Goal: Navigation & Orientation: Find specific page/section

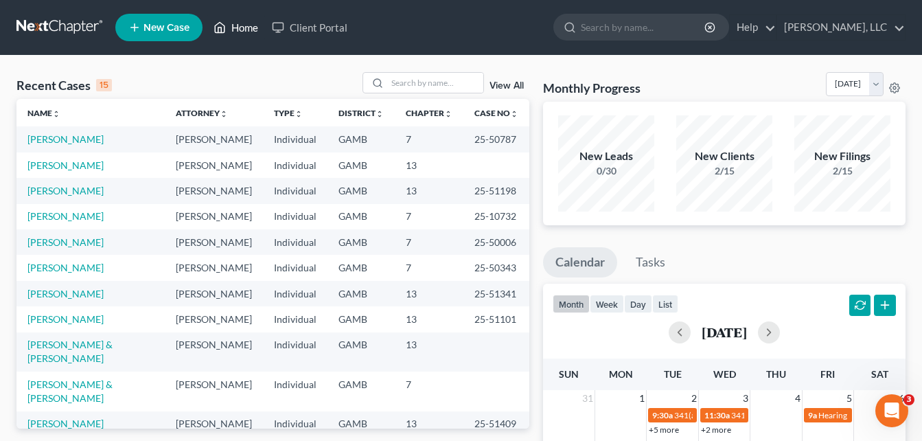
click at [246, 32] on link "Home" at bounding box center [236, 27] width 58 height 25
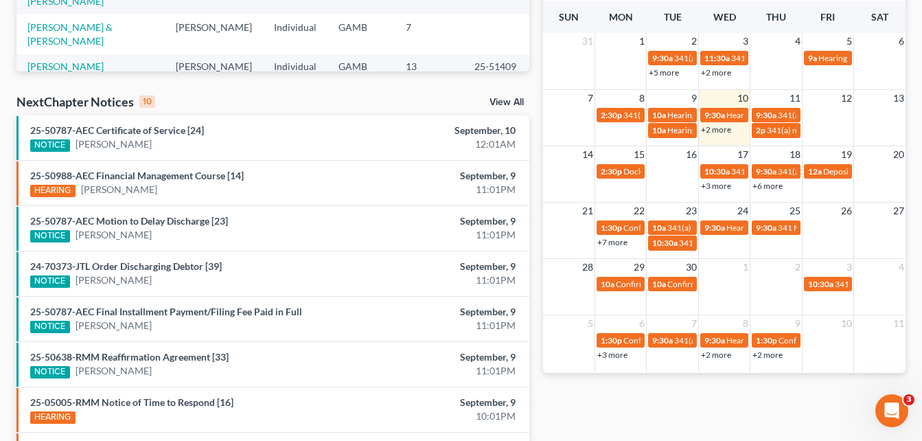
scroll to position [329, 0]
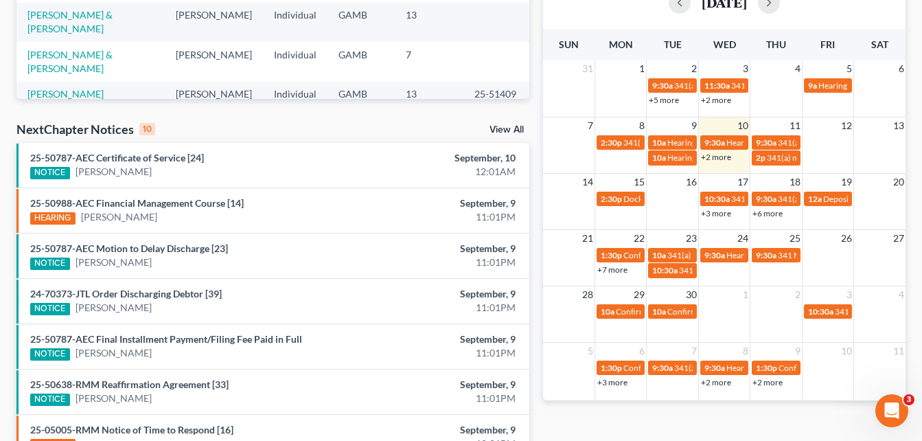
click at [728, 159] on link "+2 more" at bounding box center [716, 157] width 30 height 10
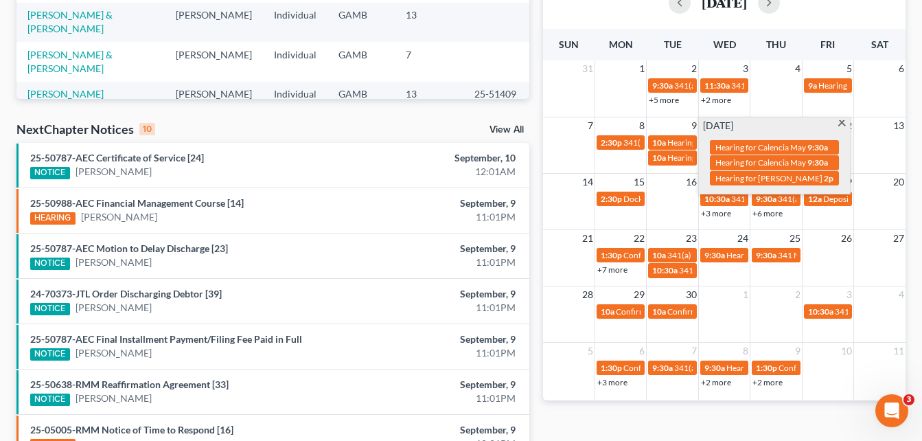
click at [535, 102] on div "Recent Cases 15 View All Name unfold_more expand_more expand_less Attorney unfo…" at bounding box center [273, 180] width 526 height 874
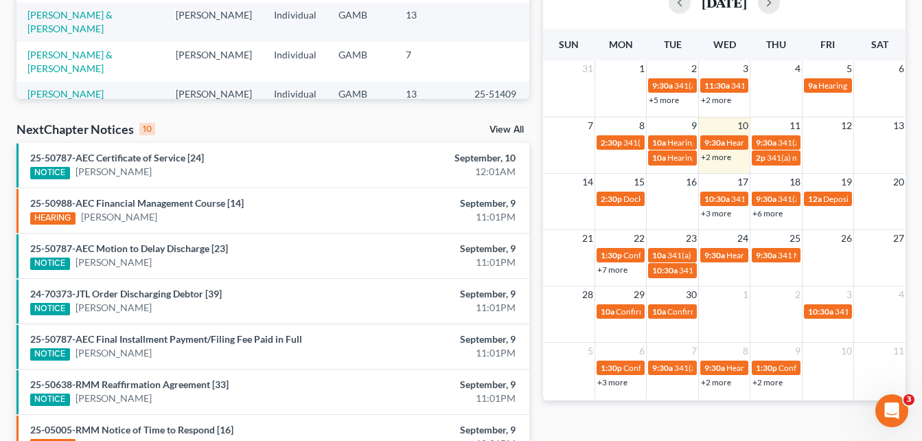
click at [718, 157] on link "+2 more" at bounding box center [716, 157] width 30 height 10
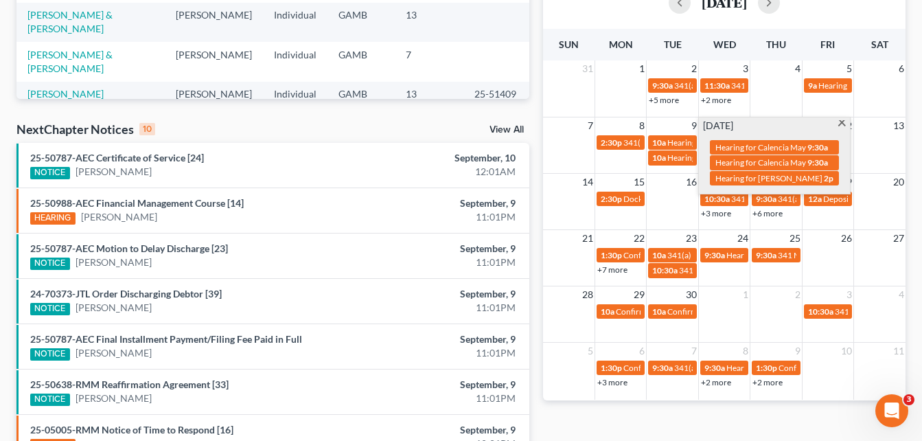
click at [844, 122] on span at bounding box center [842, 124] width 10 height 9
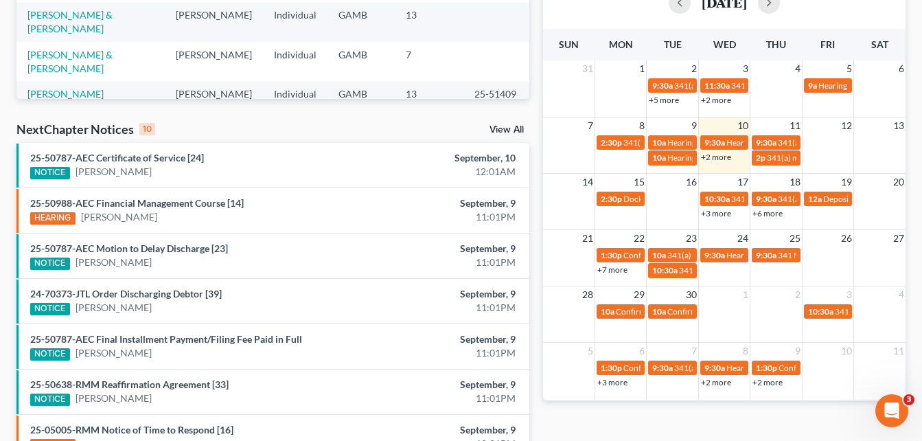
click at [723, 217] on link "+3 more" at bounding box center [716, 213] width 30 height 10
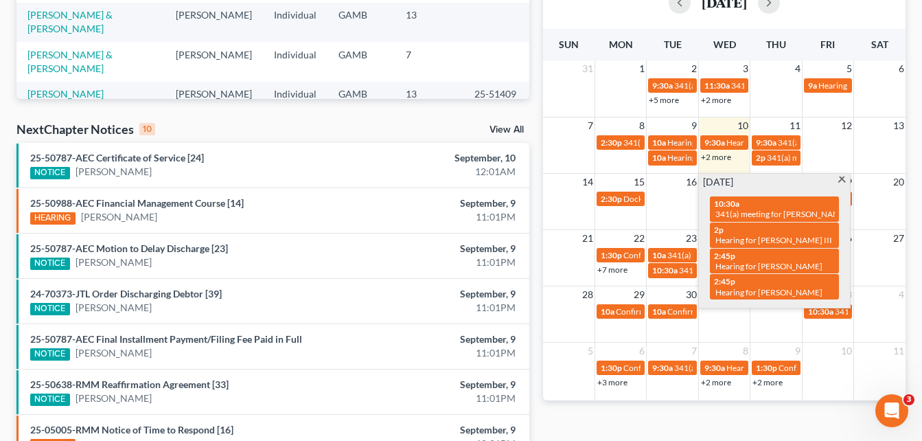
click at [842, 182] on span at bounding box center [842, 180] width 10 height 9
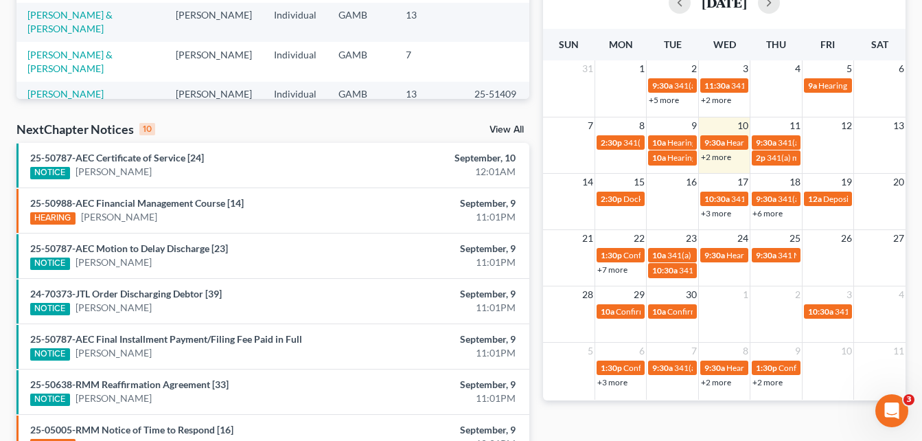
click at [776, 212] on link "+6 more" at bounding box center [767, 213] width 30 height 10
